Goal: Task Accomplishment & Management: Use online tool/utility

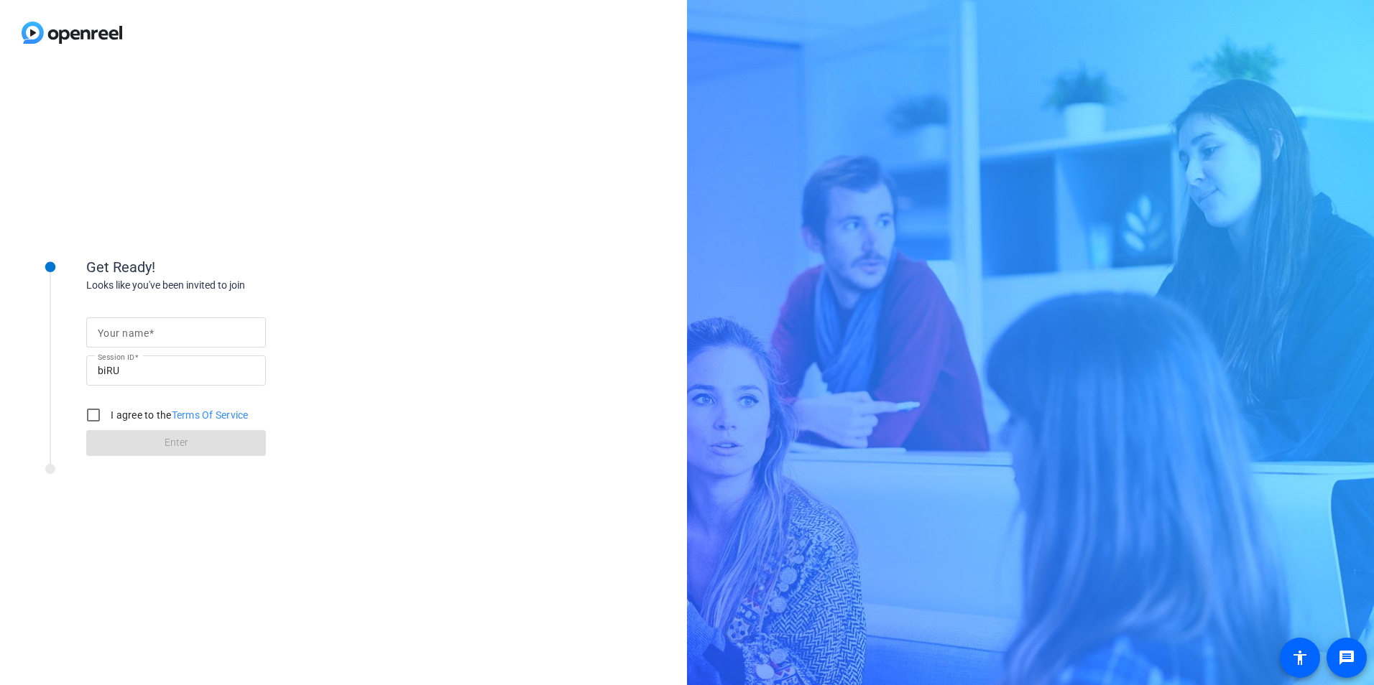
click at [191, 331] on input "Your name" at bounding box center [176, 332] width 157 height 17
type input "[PERSON_NAME]"
click at [94, 417] on input "I agree to the Terms Of Service" at bounding box center [93, 415] width 29 height 29
checkbox input "true"
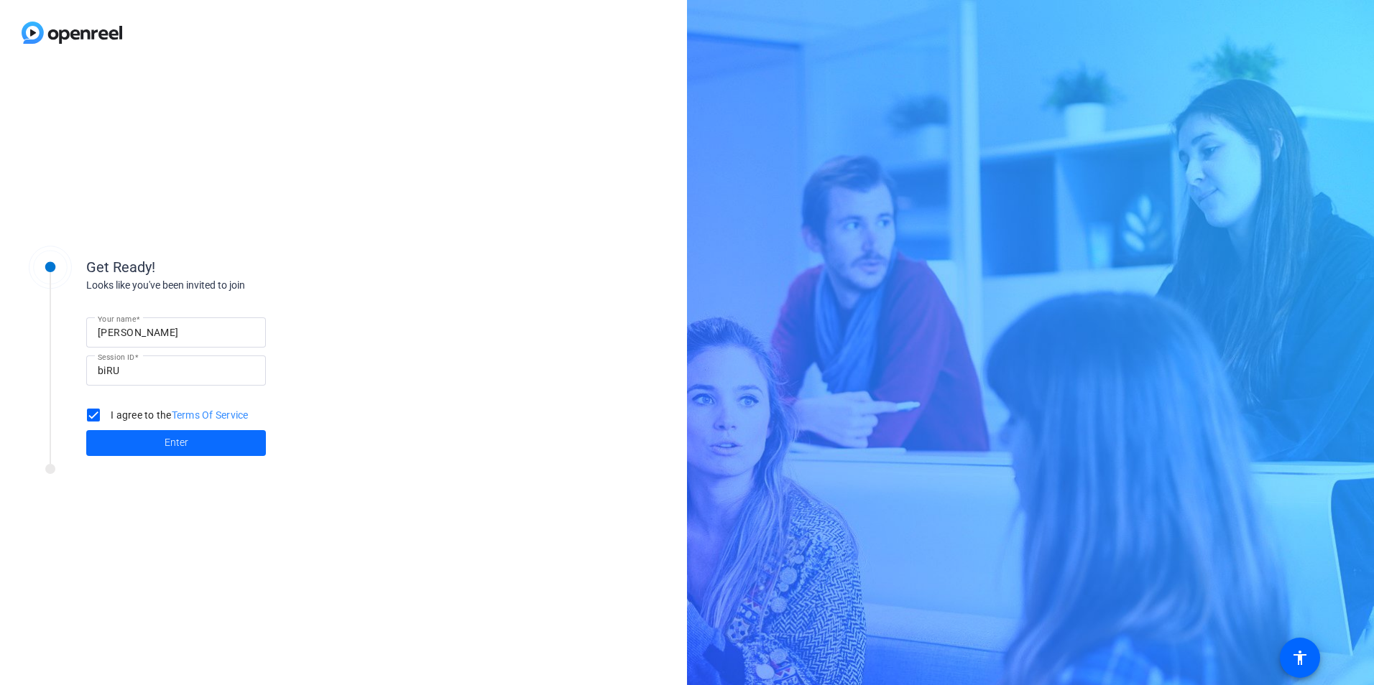
click at [165, 448] on span "Enter" at bounding box center [177, 442] width 24 height 15
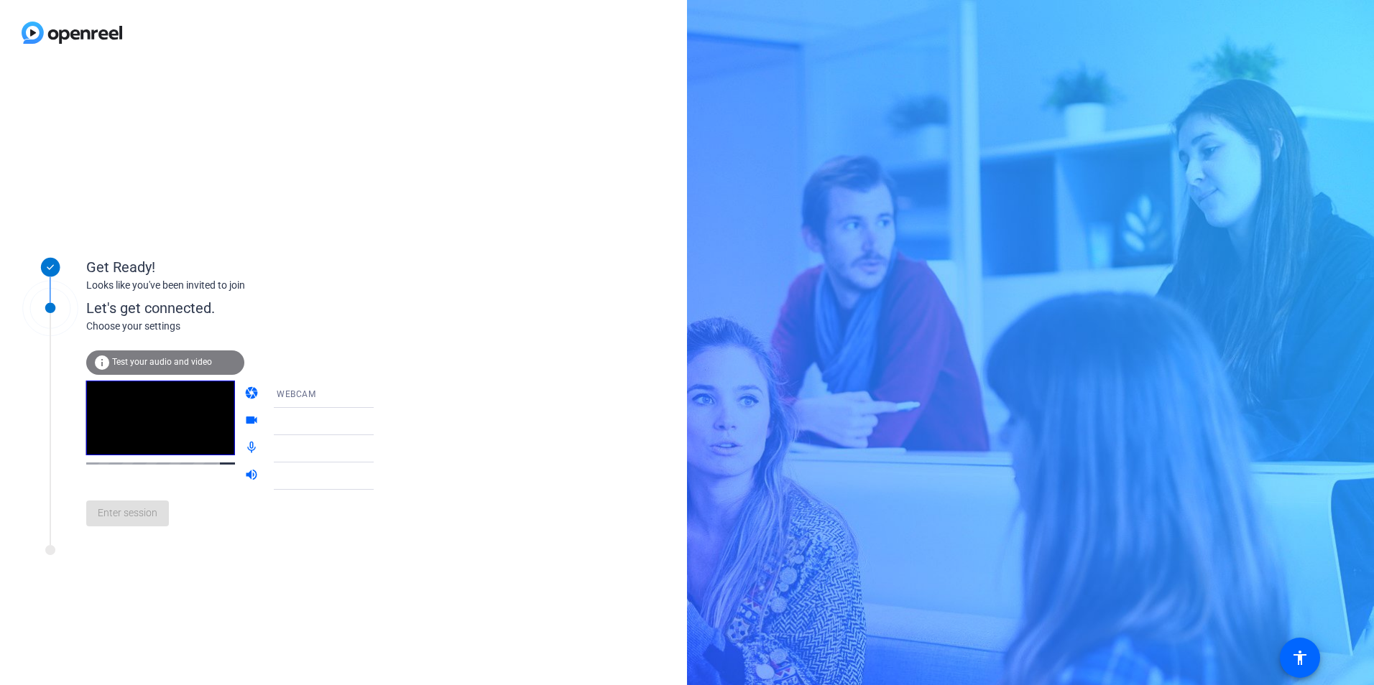
drag, startPoint x: 126, startPoint y: 523, endPoint x: 114, endPoint y: 491, distance: 33.6
click at [126, 523] on div "Enter session" at bounding box center [244, 513] width 317 height 47
click at [129, 361] on span "Test your audio and video" at bounding box center [162, 362] width 100 height 10
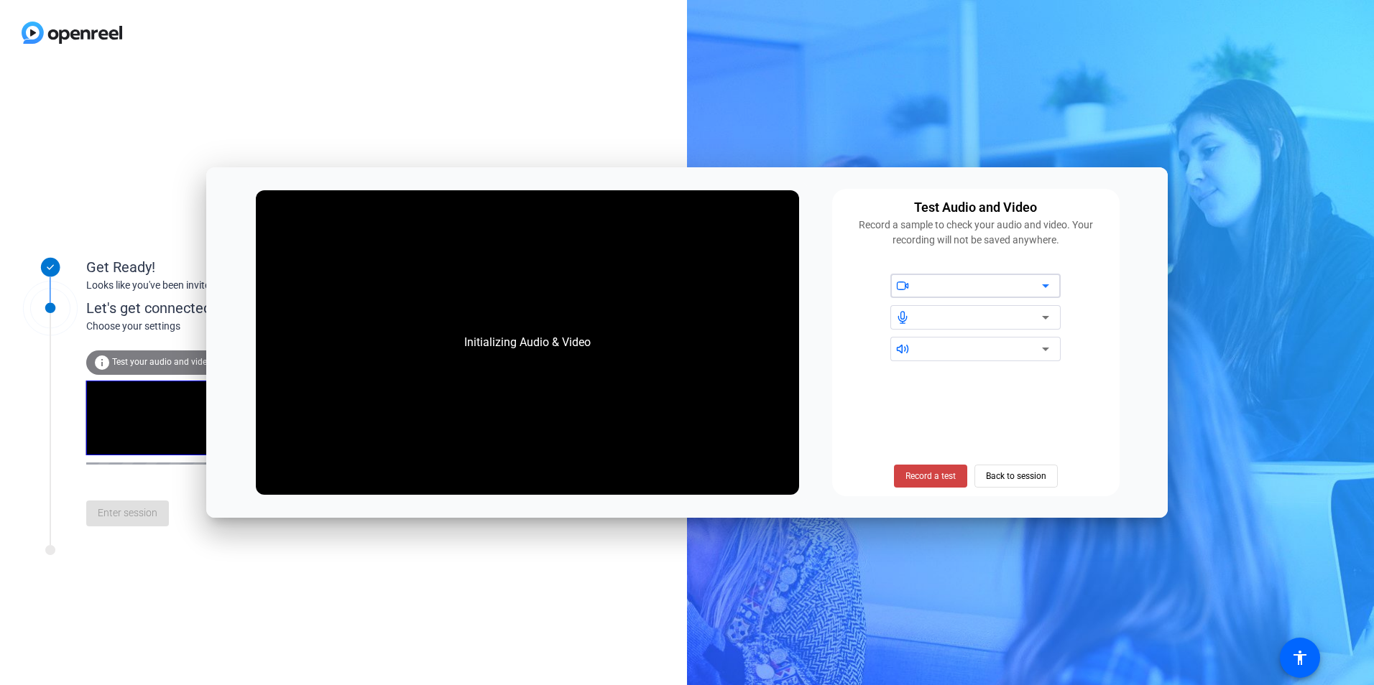
click at [1042, 285] on icon at bounding box center [1045, 285] width 17 height 17
click at [1043, 288] on icon at bounding box center [1045, 285] width 17 height 17
click at [928, 478] on span "Record a test" at bounding box center [930, 476] width 50 height 13
click at [927, 481] on span "Stop Testing (6s)" at bounding box center [929, 476] width 65 height 13
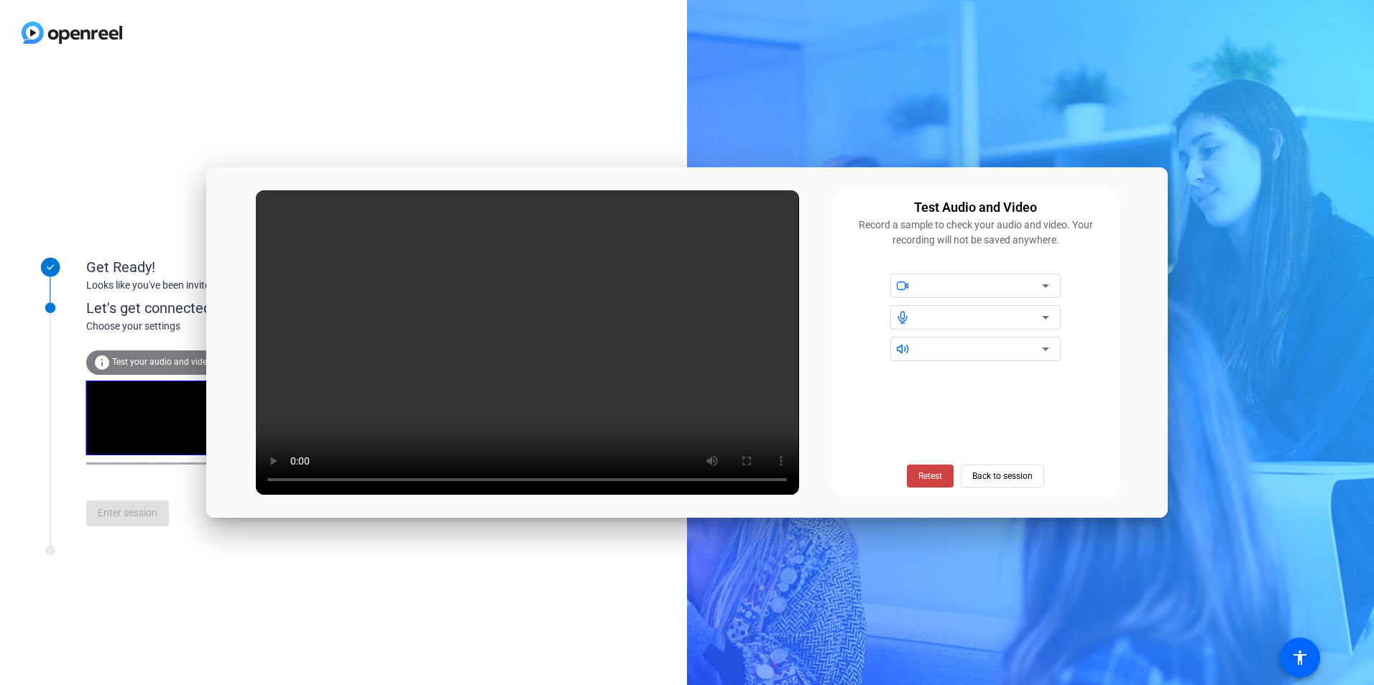
click at [1008, 286] on div at bounding box center [981, 285] width 122 height 17
click at [1048, 286] on icon at bounding box center [1045, 285] width 17 height 17
click at [1044, 305] on div at bounding box center [984, 317] width 129 height 24
click at [1012, 479] on span "Back to session" at bounding box center [1002, 476] width 60 height 27
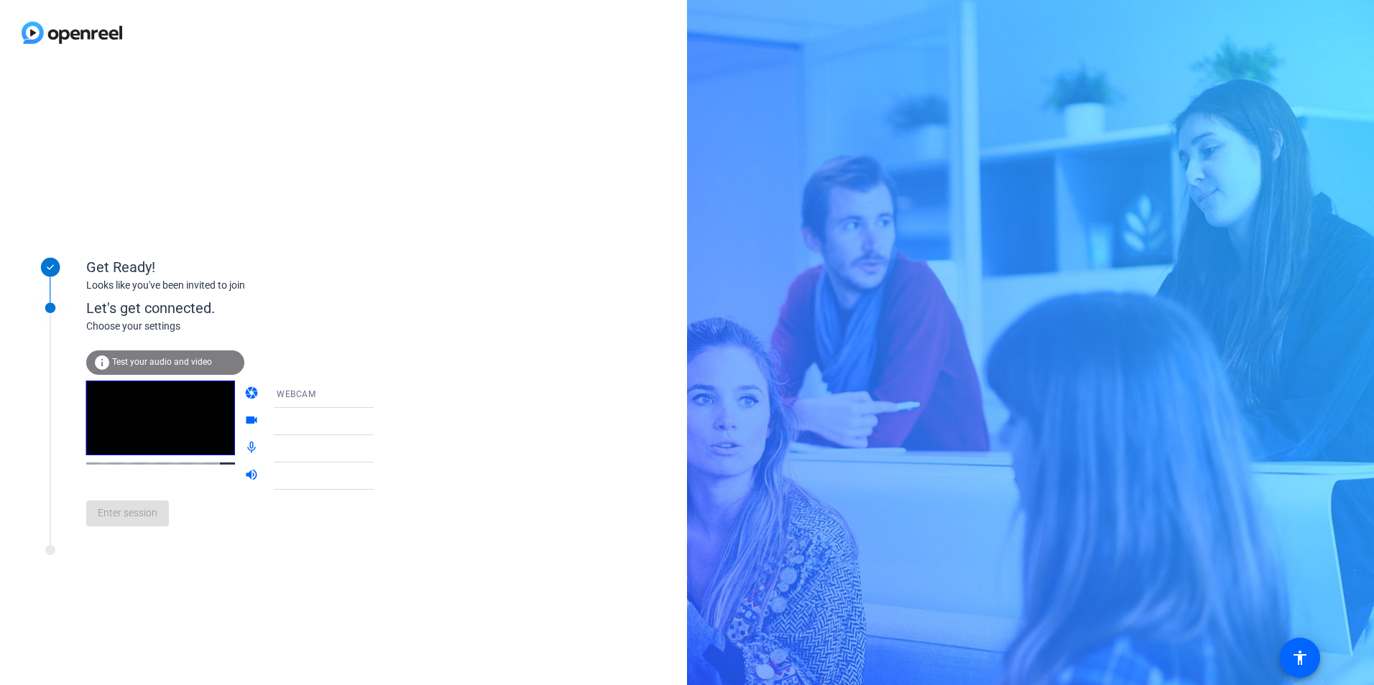
click at [369, 394] on div "WEBCAM" at bounding box center [333, 394] width 137 height 27
click at [297, 422] on mat-option "WEBCAM" at bounding box center [312, 422] width 123 height 29
click at [158, 361] on span "Test your audio and video" at bounding box center [162, 362] width 100 height 10
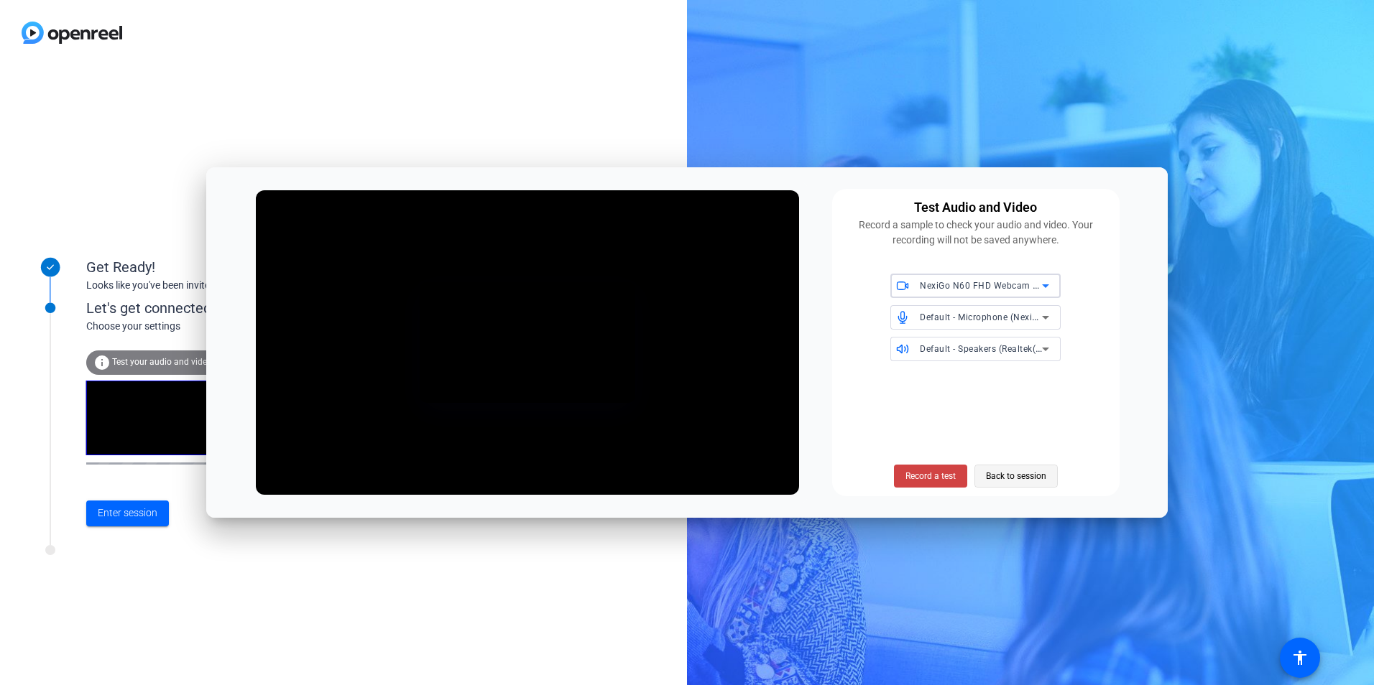
click at [1030, 481] on span "Back to session" at bounding box center [1016, 476] width 60 height 27
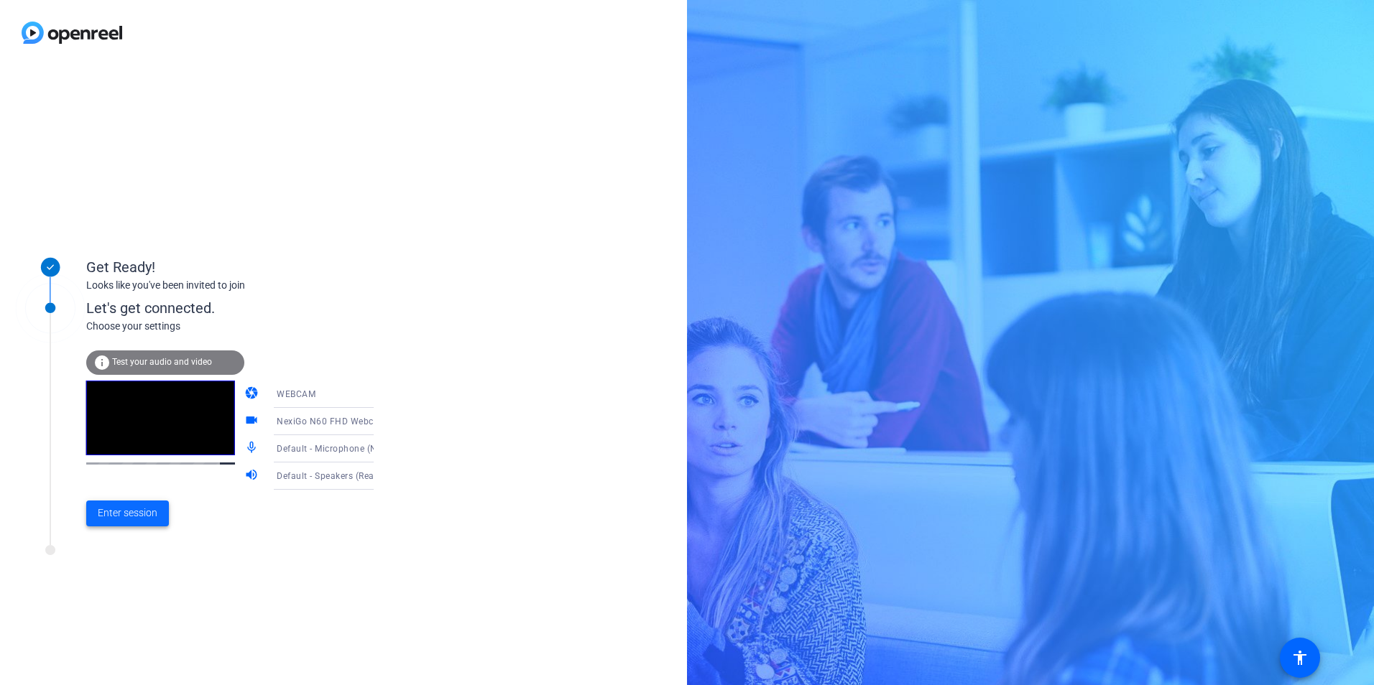
click at [123, 509] on span "Enter session" at bounding box center [128, 513] width 60 height 15
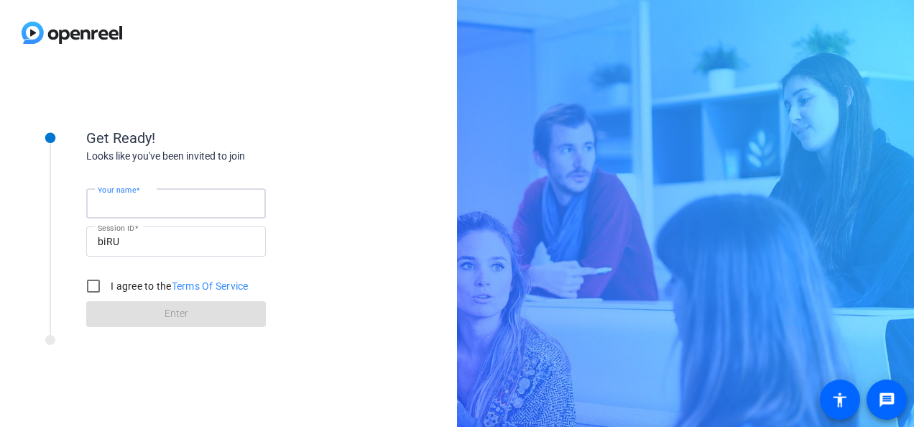
click at [160, 205] on input "Your name" at bounding box center [176, 203] width 157 height 17
type input "[PERSON_NAME]"
click at [95, 287] on input "I agree to the Terms Of Service" at bounding box center [93, 286] width 29 height 29
checkbox input "true"
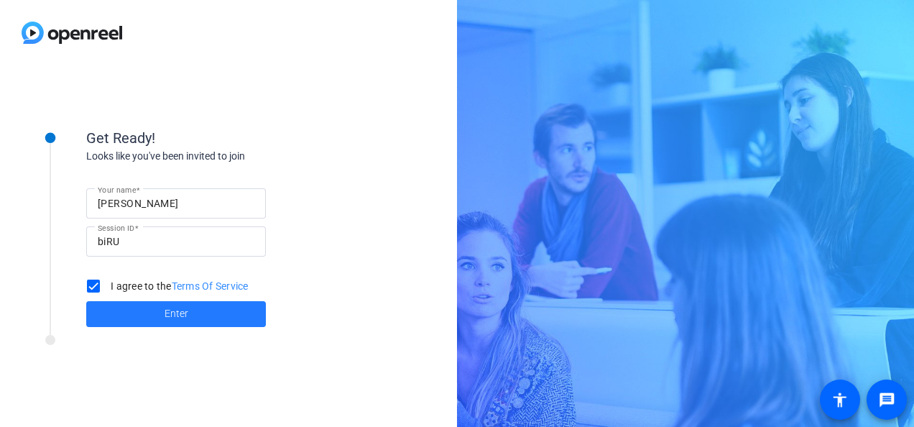
click at [123, 314] on span at bounding box center [176, 314] width 180 height 34
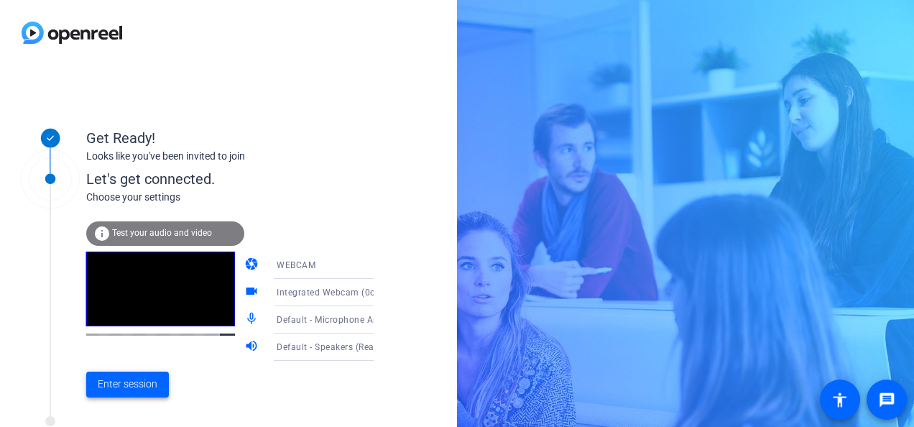
click at [132, 387] on span "Enter session" at bounding box center [128, 384] width 60 height 15
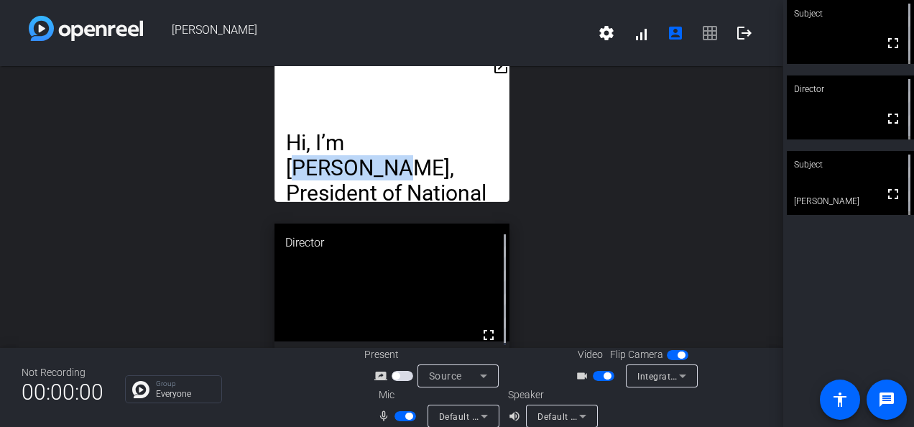
drag, startPoint x: 352, startPoint y: 83, endPoint x: 435, endPoint y: 93, distance: 83.9
click at [435, 93] on div "Hi, I’m [PERSON_NAME], President of National Pipe and Fittings within our Natio…" at bounding box center [391, 130] width 235 height 144
drag, startPoint x: 435, startPoint y: 93, endPoint x: 556, endPoint y: 124, distance: 124.6
click at [556, 124] on div "open_in_new Hi, I’m [PERSON_NAME], President of National Pipe and Fittings with…" at bounding box center [391, 207] width 783 height 282
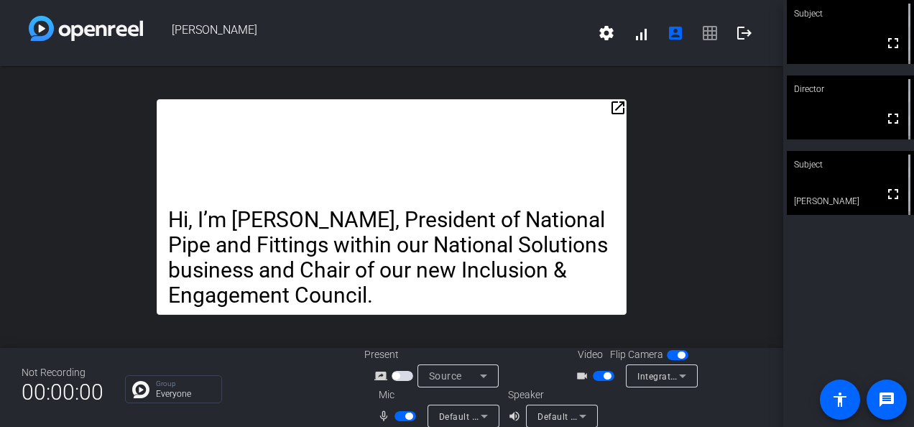
click at [493, 72] on div "open_in_new Hi, I’m [PERSON_NAME], President of National Pipe and Fittings with…" at bounding box center [391, 207] width 783 height 282
drag, startPoint x: 451, startPoint y: 135, endPoint x: 450, endPoint y: 91, distance: 43.9
click at [450, 91] on div "open_in_new Hi, I’m [PERSON_NAME], President of National Pipe and Fittings with…" at bounding box center [391, 207] width 783 height 282
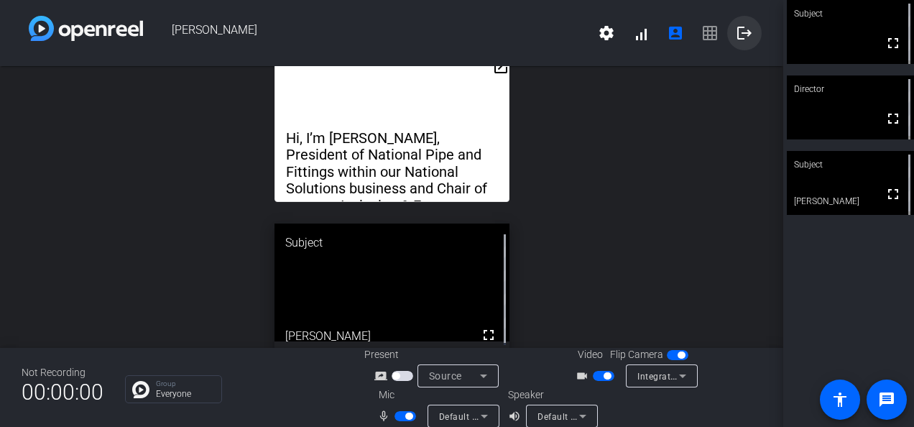
click at [736, 34] on mat-icon "logout" at bounding box center [744, 32] width 17 height 17
